Goal: Task Accomplishment & Management: Use online tool/utility

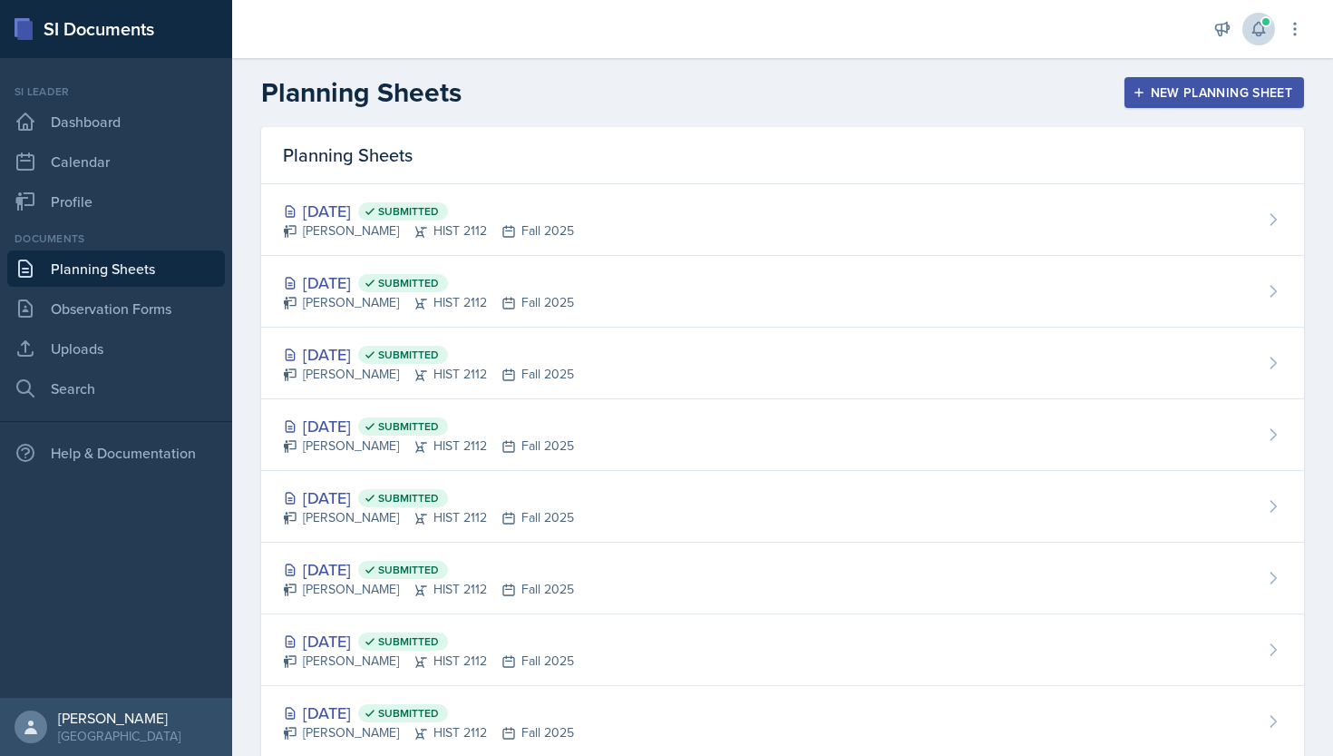
click at [1259, 32] on icon at bounding box center [1259, 29] width 18 height 18
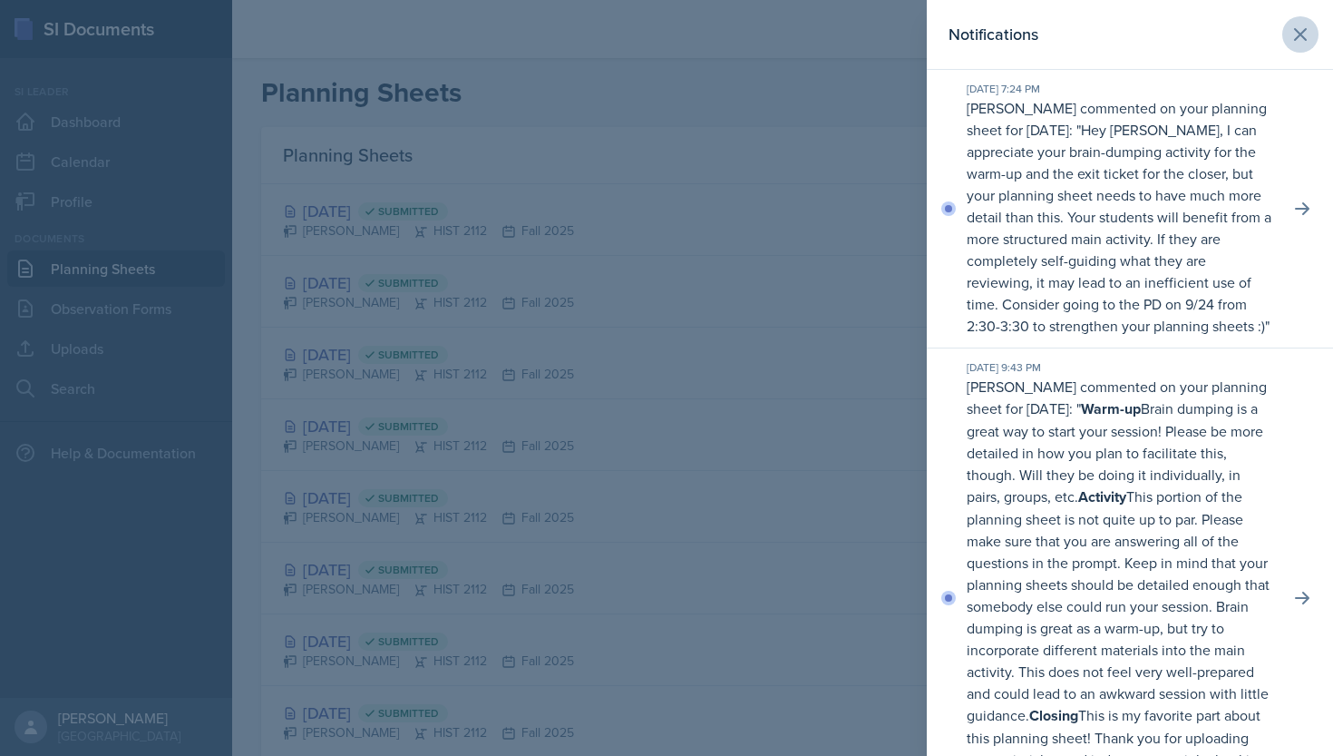
click at [1308, 34] on icon at bounding box center [1301, 35] width 22 height 22
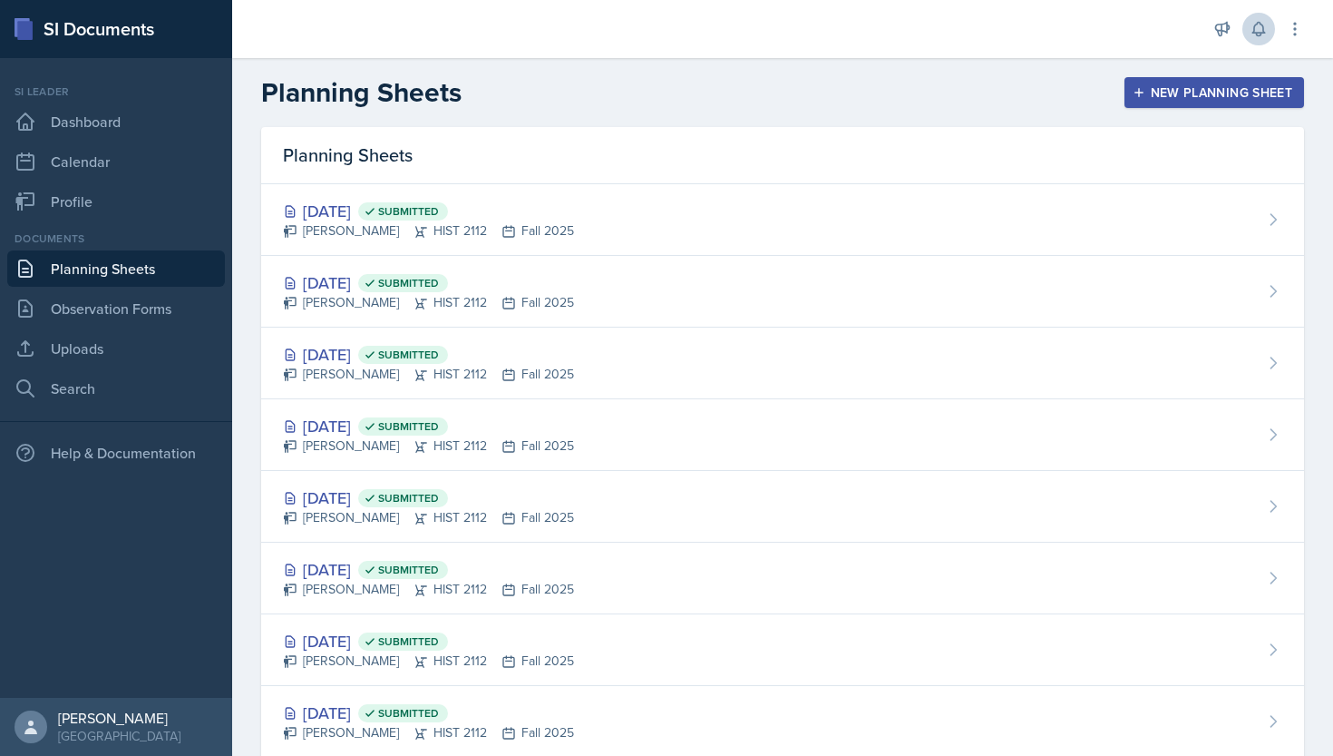
click at [1261, 16] on button at bounding box center [1259, 29] width 33 height 33
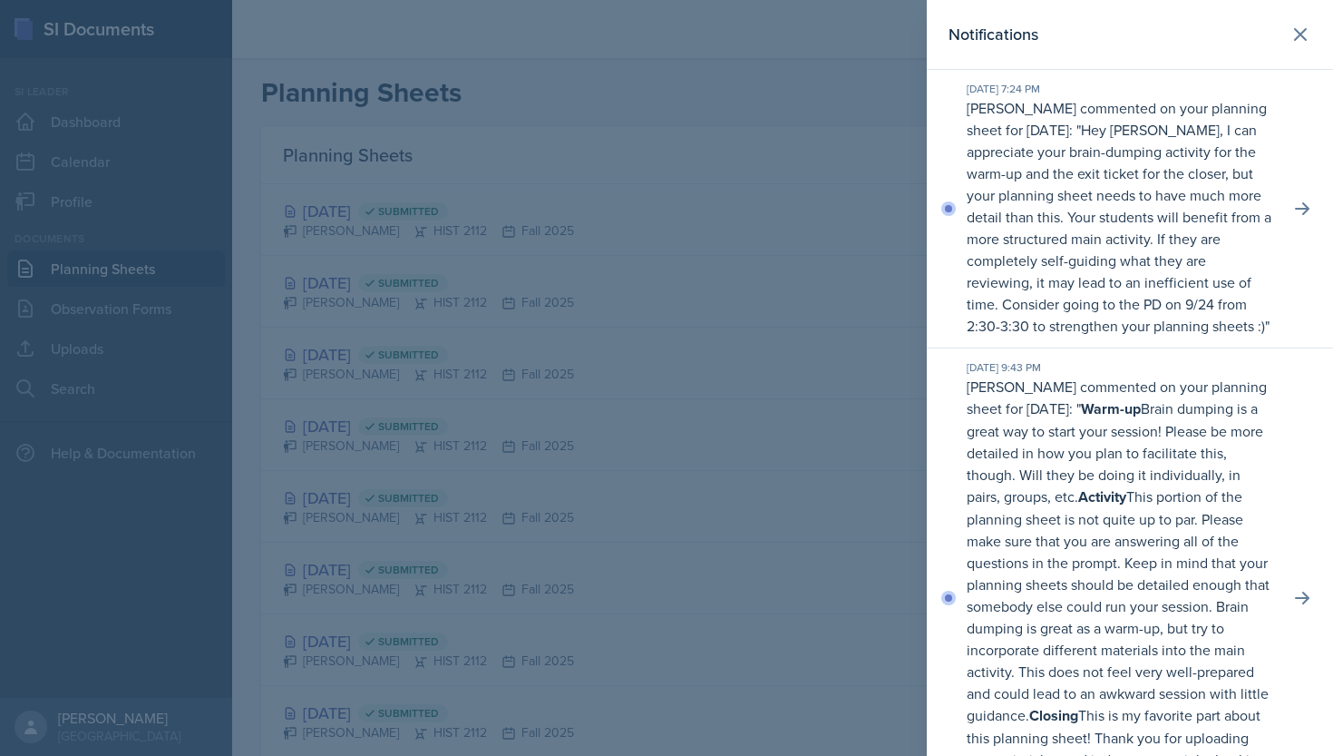
click at [1261, 16] on header "Notifications" at bounding box center [1130, 35] width 406 height 70
click at [1293, 40] on icon at bounding box center [1301, 35] width 22 height 22
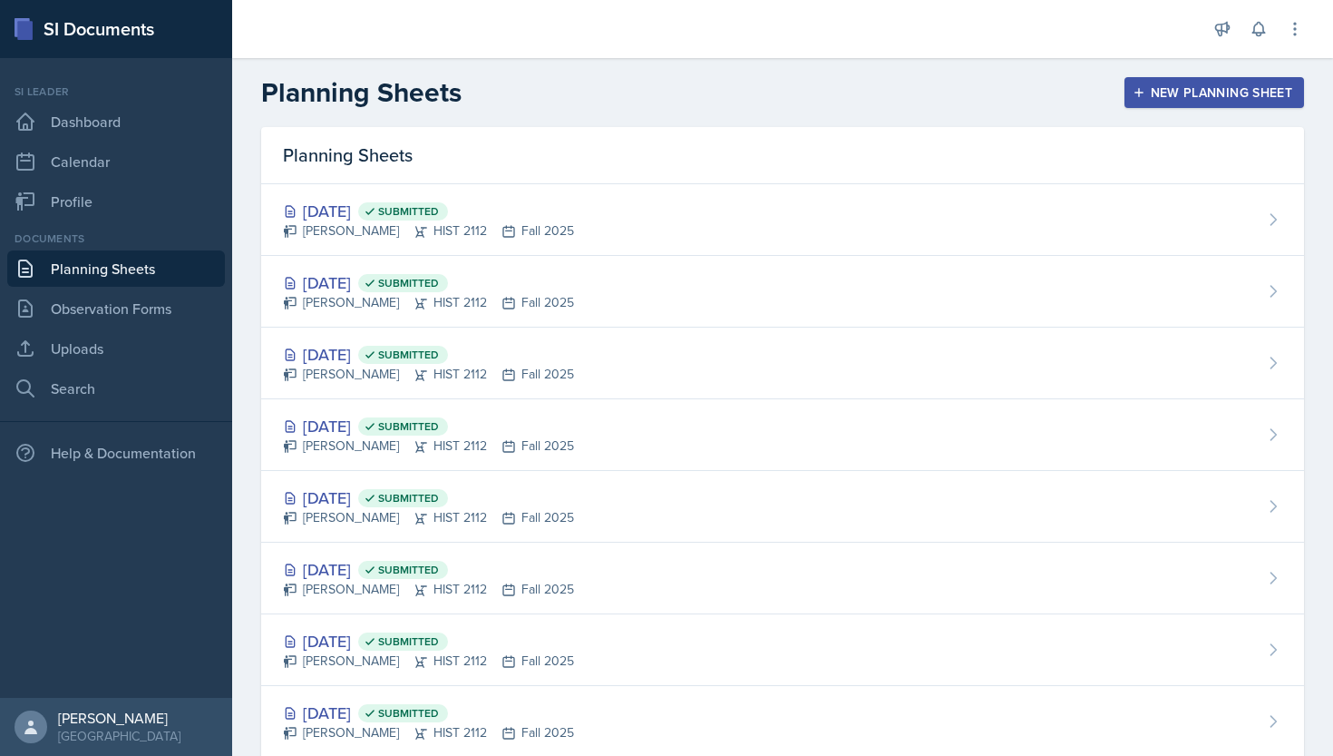
click at [1170, 100] on div "New Planning Sheet" at bounding box center [1215, 92] width 156 height 15
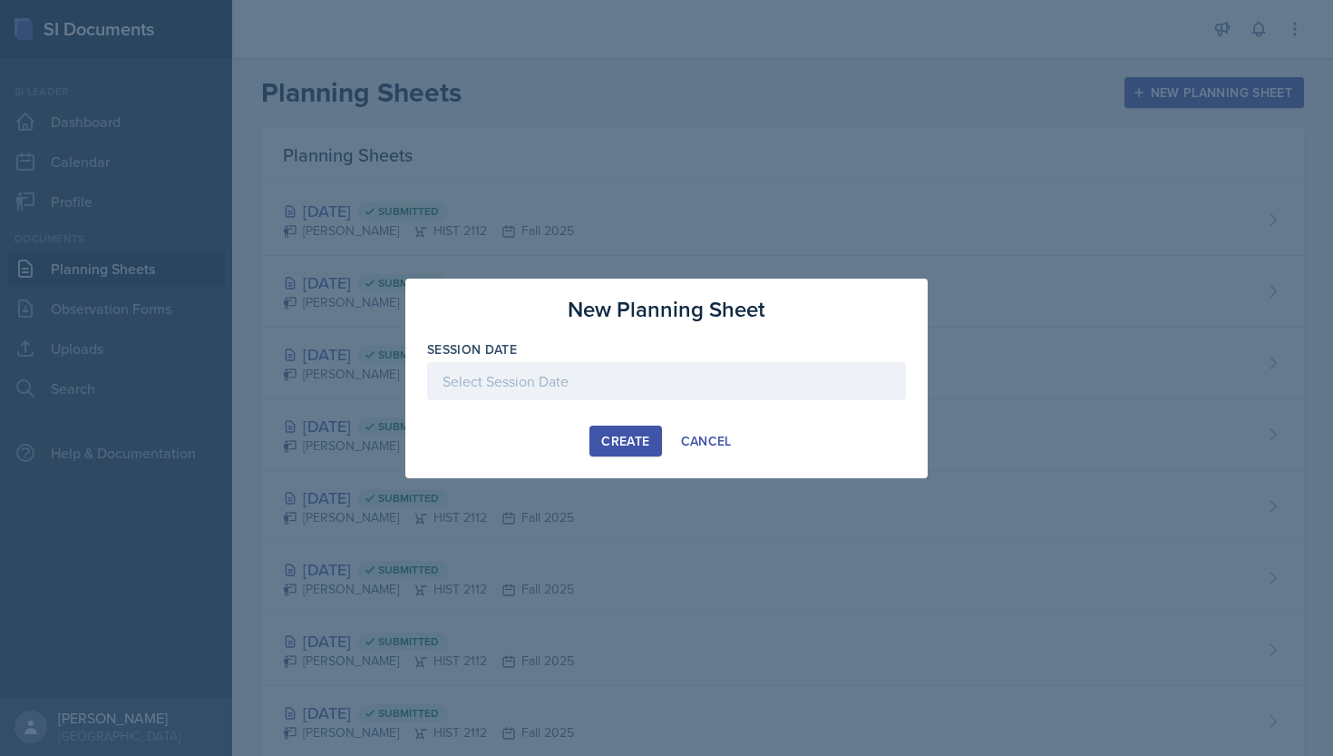
click at [679, 381] on div at bounding box center [666, 381] width 479 height 38
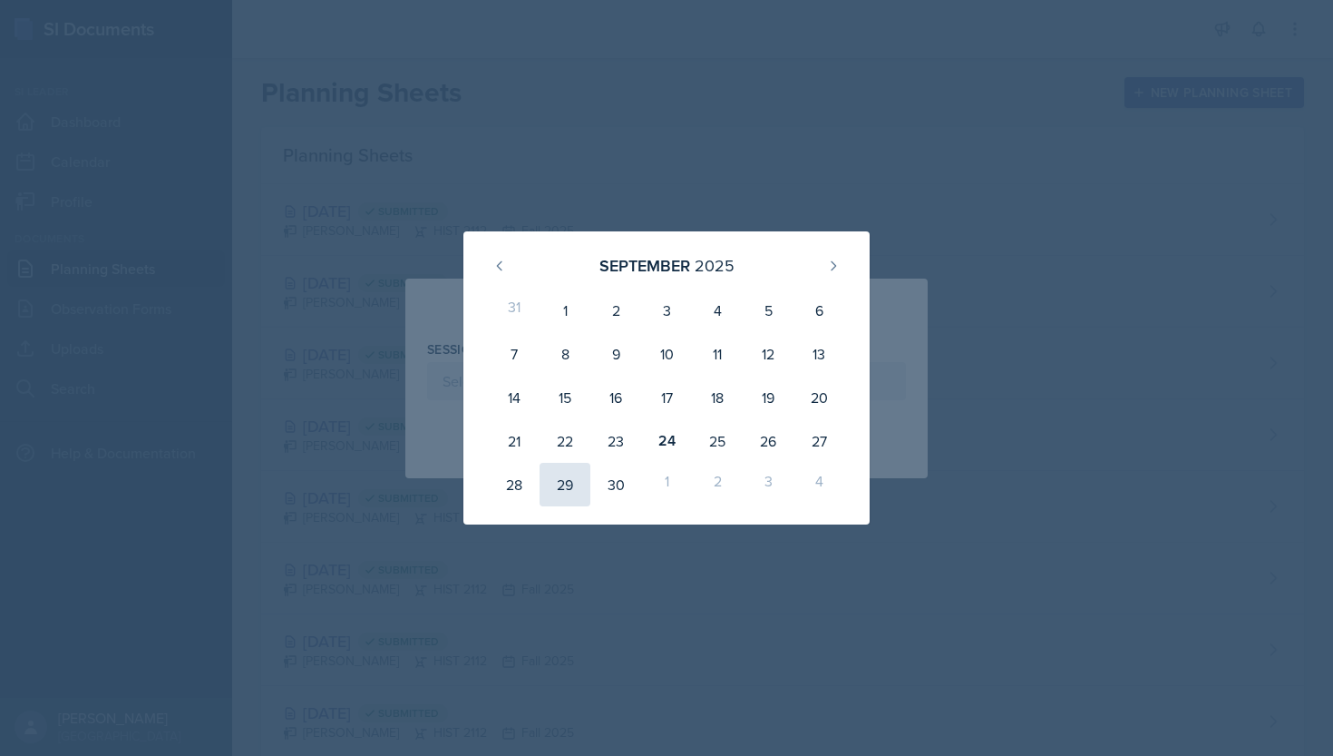
click at [568, 484] on div "29" at bounding box center [565, 485] width 51 height 44
type input "[DATE]"
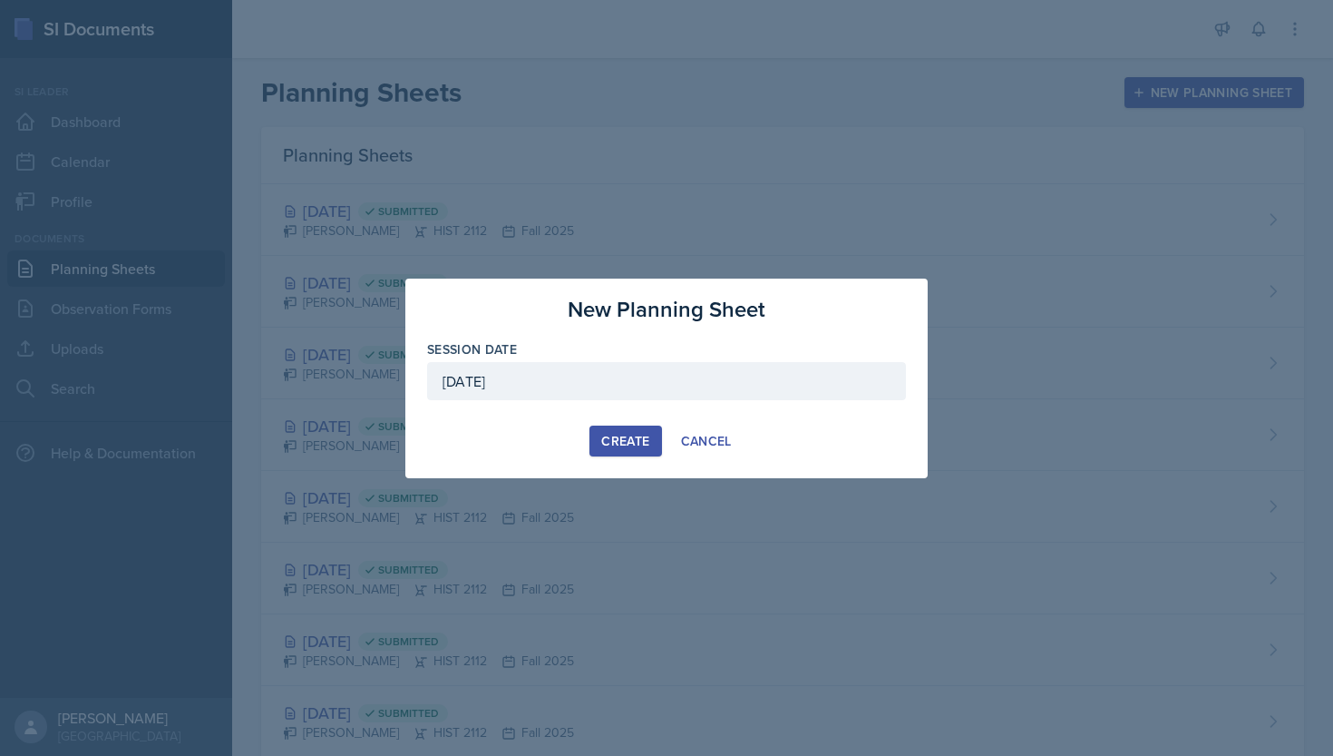
click at [629, 430] on button "Create" at bounding box center [626, 440] width 72 height 31
